Goal: Task Accomplishment & Management: Complete application form

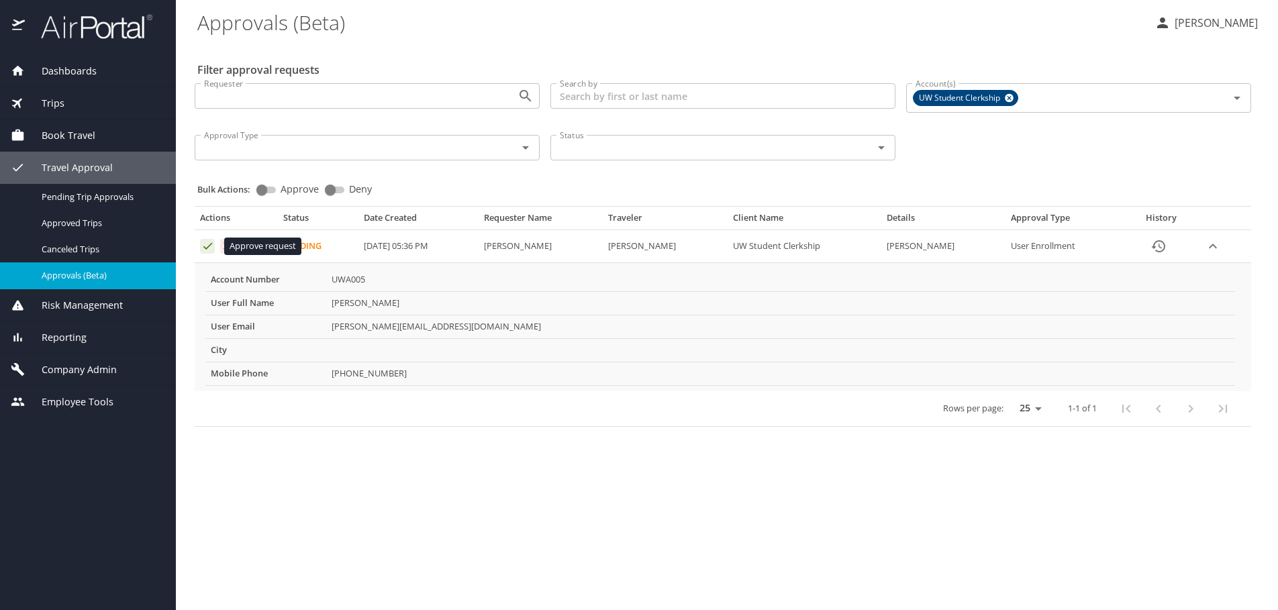
click at [206, 244] on icon "Approval table" at bounding box center [207, 246] width 13 height 13
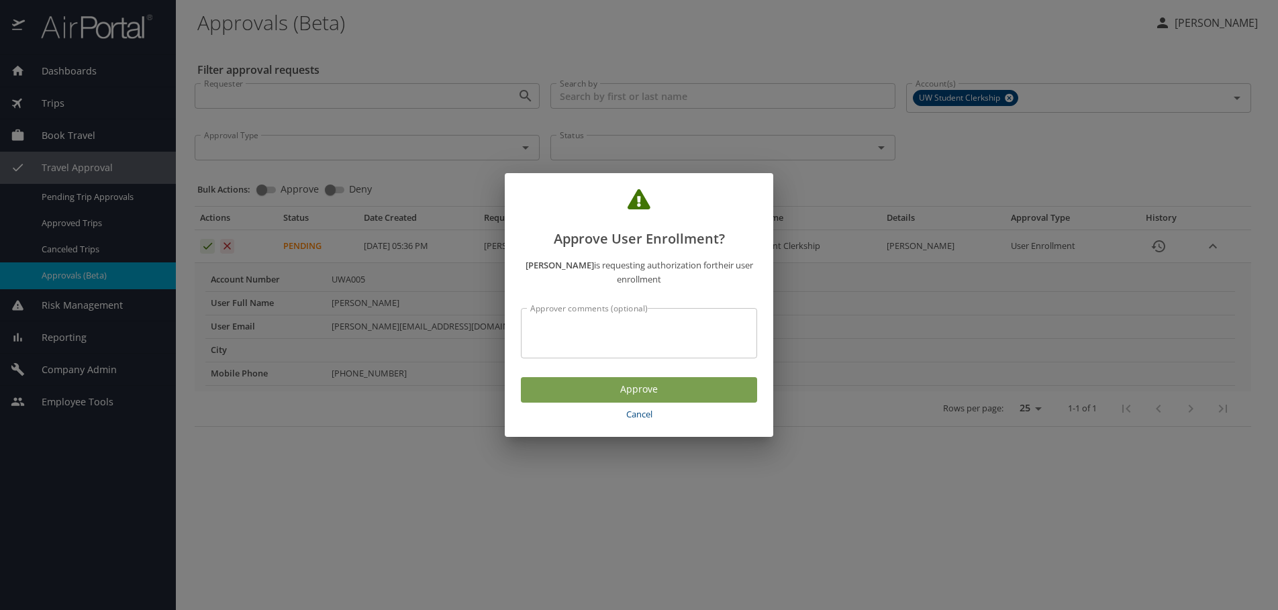
click at [647, 389] on span "Approve" at bounding box center [639, 389] width 215 height 17
